Goal: Ask a question: Seek information or help from site administrators or community

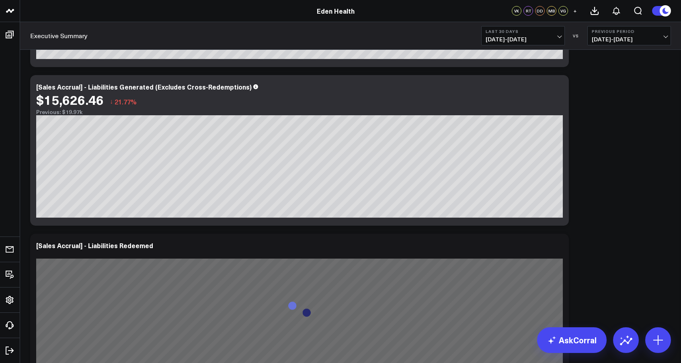
scroll to position [493, 0]
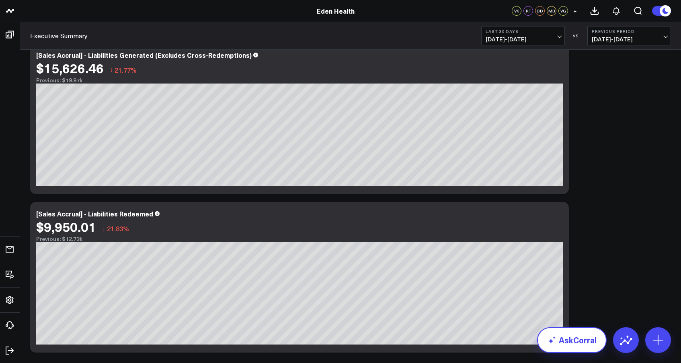
click at [555, 344] on icon at bounding box center [552, 340] width 10 height 10
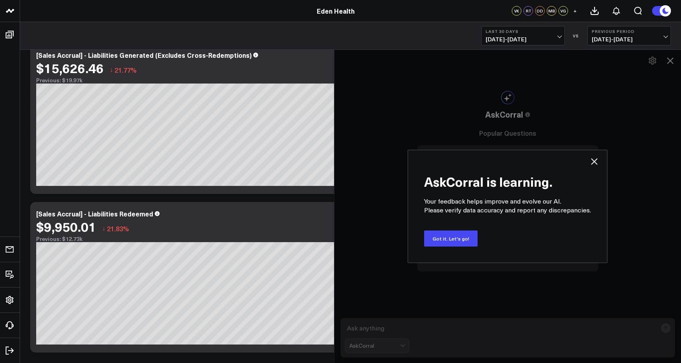
click at [594, 161] on icon at bounding box center [594, 162] width 10 height 10
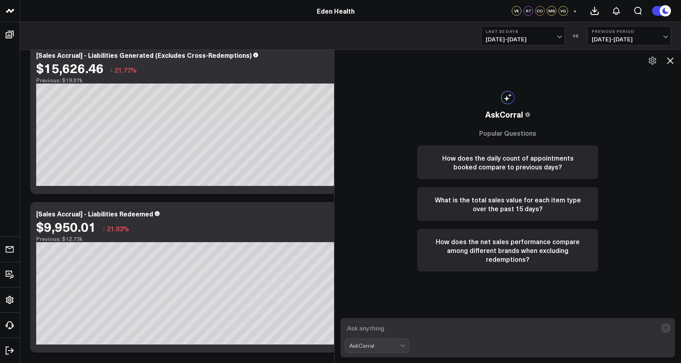
click at [386, 327] on textarea at bounding box center [501, 328] width 312 height 14
type textarea "how much aesticics are we at and put it in a graph against 200K from YTD"
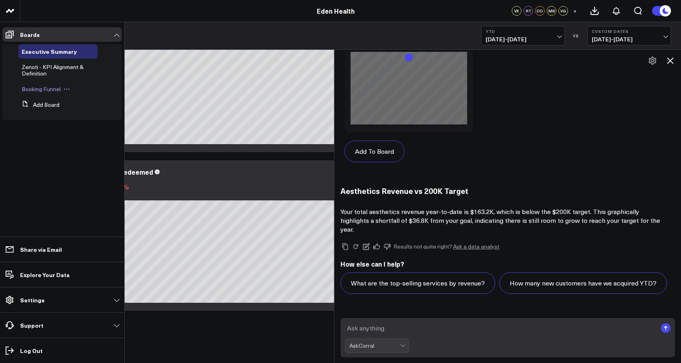
scroll to position [789, 0]
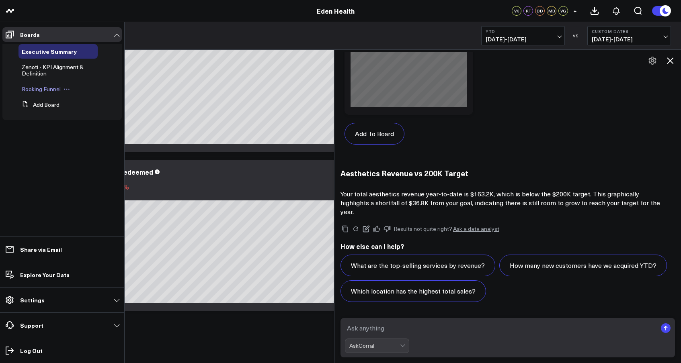
click at [45, 90] on span "Booking Funnel" at bounding box center [41, 89] width 39 height 8
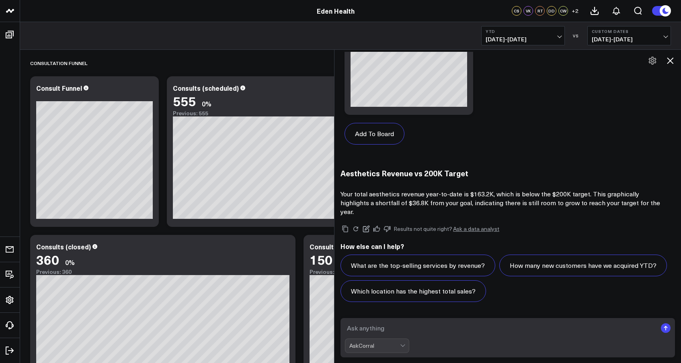
click at [671, 59] on icon at bounding box center [669, 60] width 6 height 6
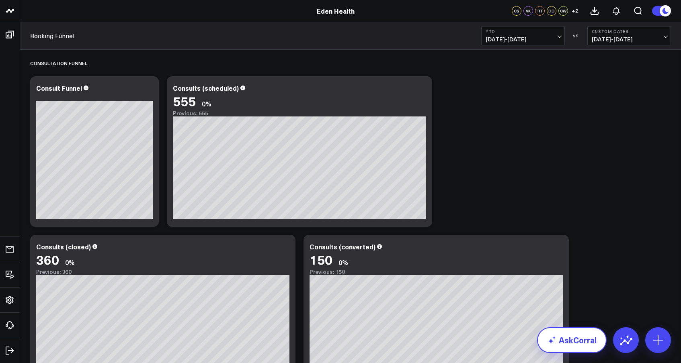
click at [560, 344] on link "AskCorral" at bounding box center [571, 340] width 69 height 26
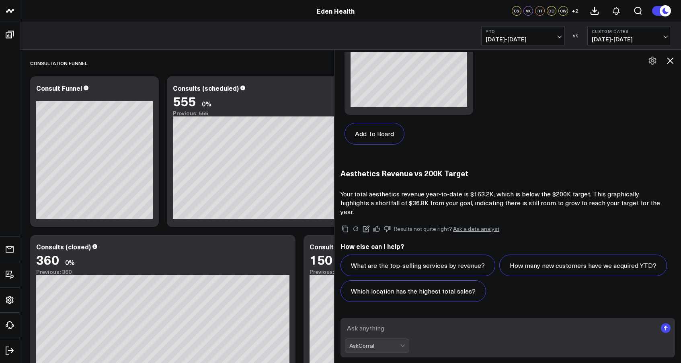
click at [420, 329] on textarea at bounding box center [501, 328] width 312 height 14
type textarea "what is our rebooking rate"
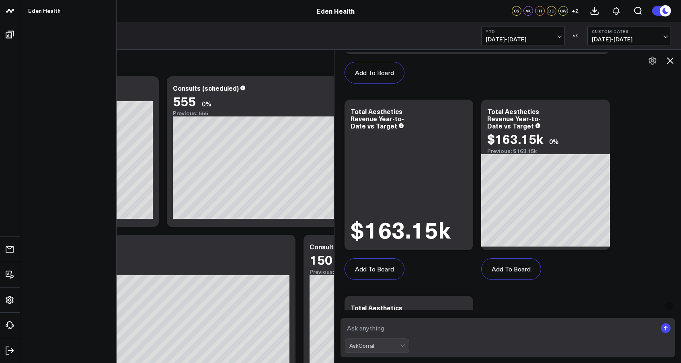
click at [10, 13] on icon at bounding box center [10, 11] width 10 height 10
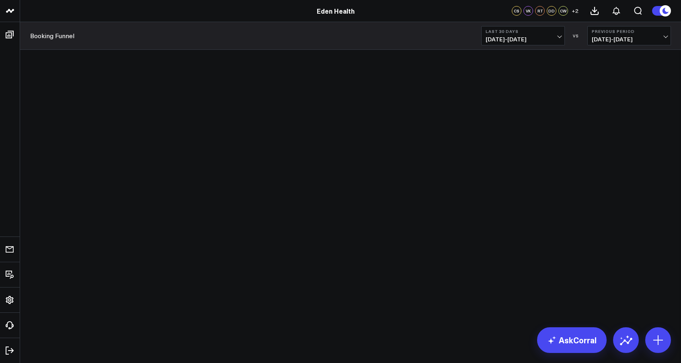
click at [41, 10] on div "Eden Health" at bounding box center [335, 10] width 670 height 9
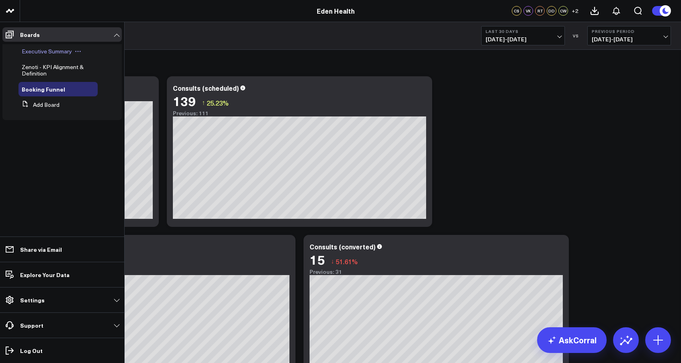
click at [42, 51] on span "Executive Summary" at bounding box center [47, 51] width 50 height 8
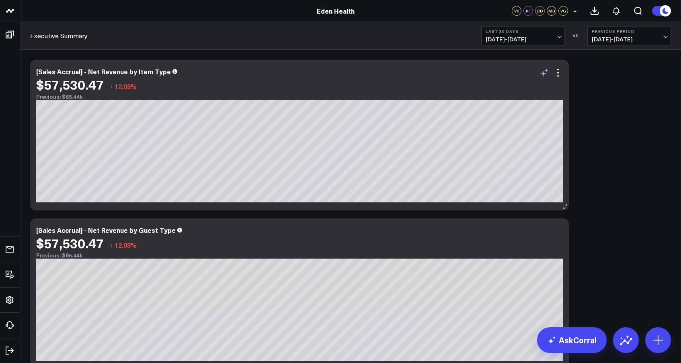
click at [544, 75] on icon at bounding box center [544, 73] width 10 height 10
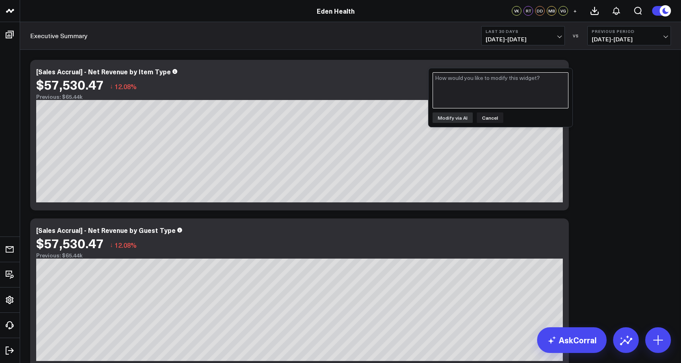
click at [524, 81] on textarea at bounding box center [500, 90] width 136 height 36
type textarea "by aesthetics, functional and fitness"
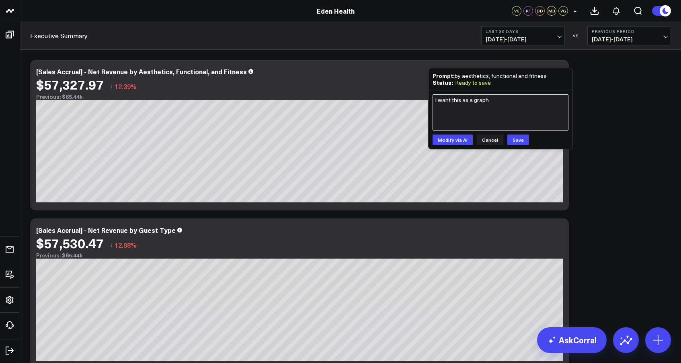
type textarea "I want this as a graphg"
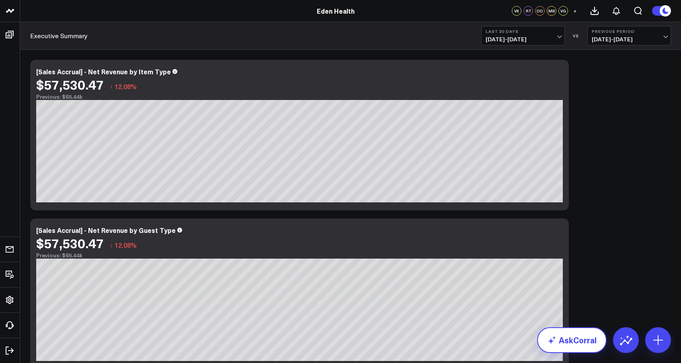
click at [557, 341] on link "AskCorral" at bounding box center [571, 340] width 69 height 26
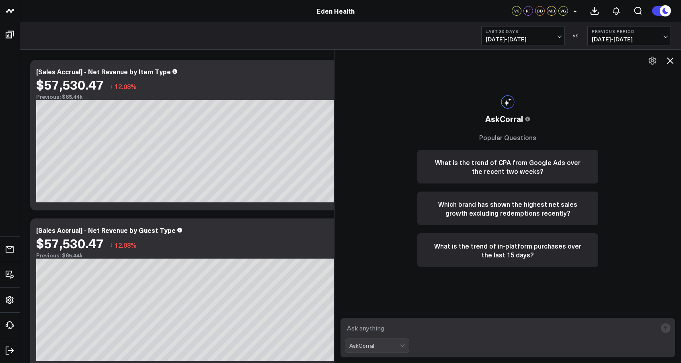
click at [466, 329] on textarea at bounding box center [501, 328] width 312 height 14
type textarea "show me revenue month over month and then a trend line to 200K"
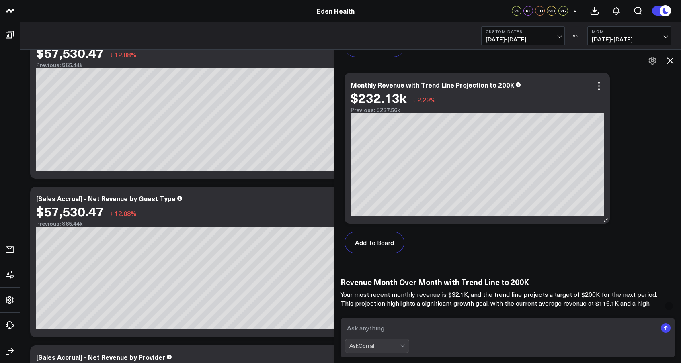
scroll to position [468, 0]
